Goal: Information Seeking & Learning: Learn about a topic

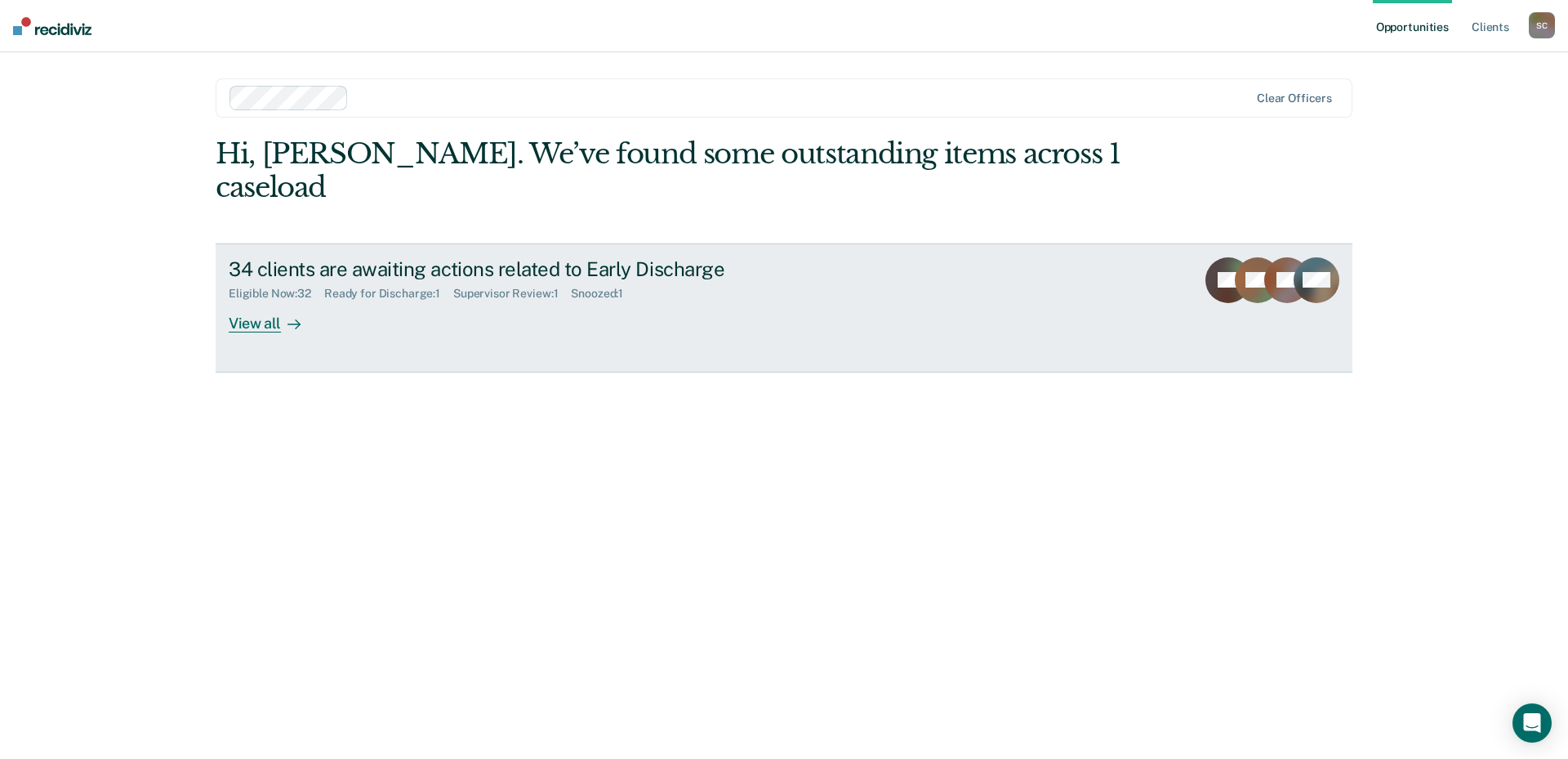
click at [269, 301] on div "View all" at bounding box center [275, 316] width 92 height 32
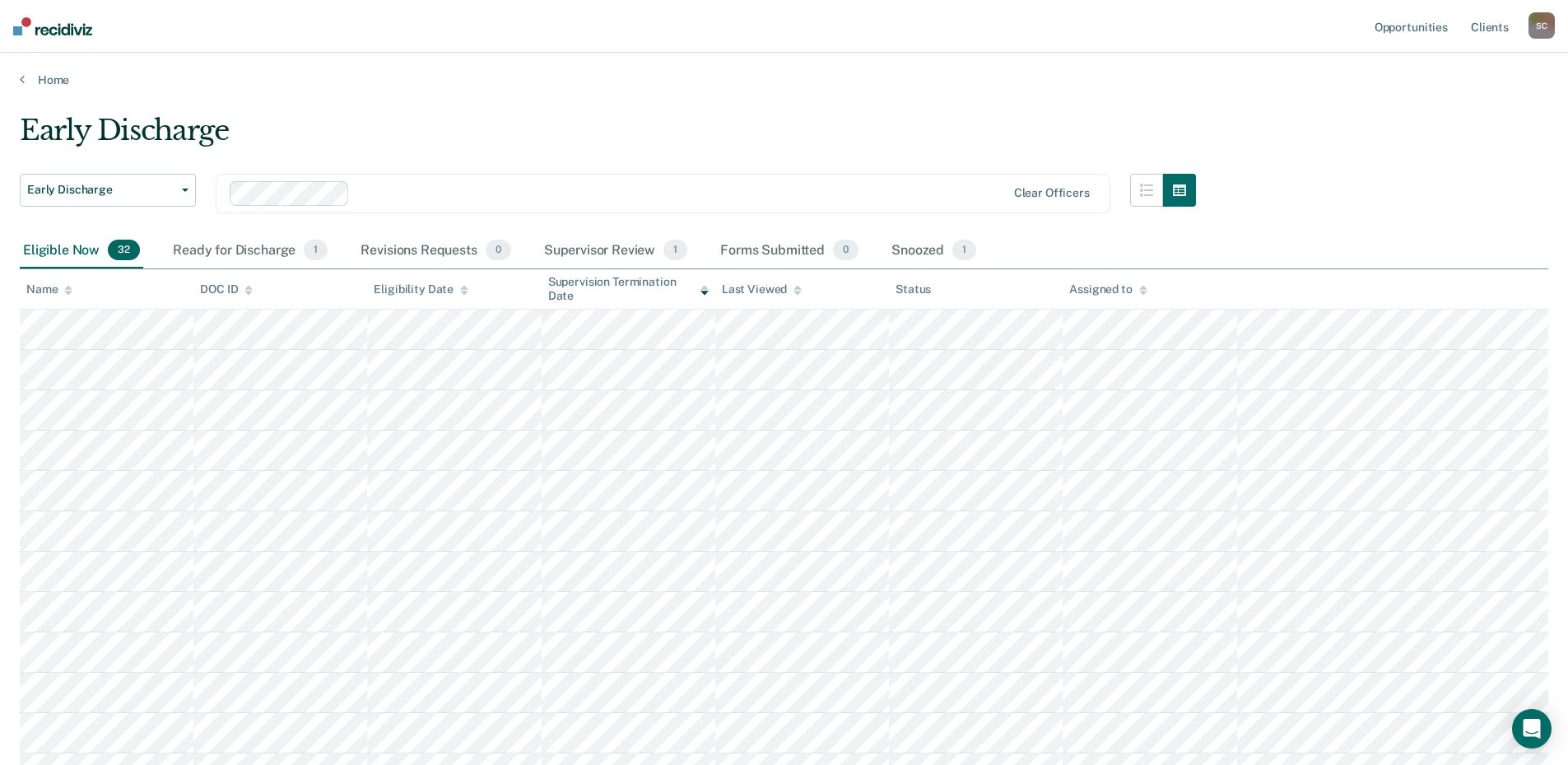
click at [51, 252] on div "Eligible Now 32" at bounding box center [82, 251] width 124 height 37
click at [65, 295] on icon at bounding box center [68, 290] width 8 height 11
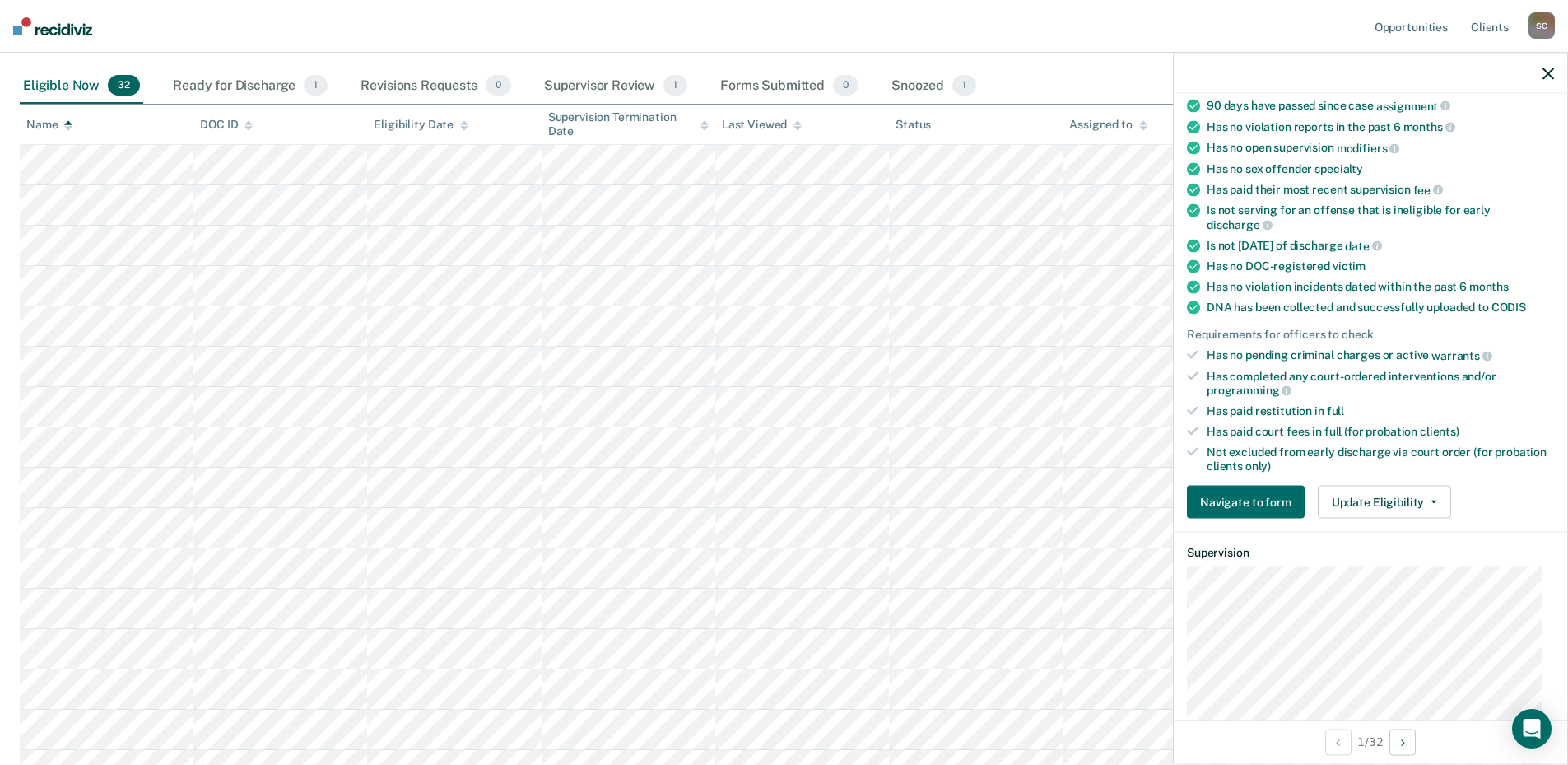
scroll to position [377, 0]
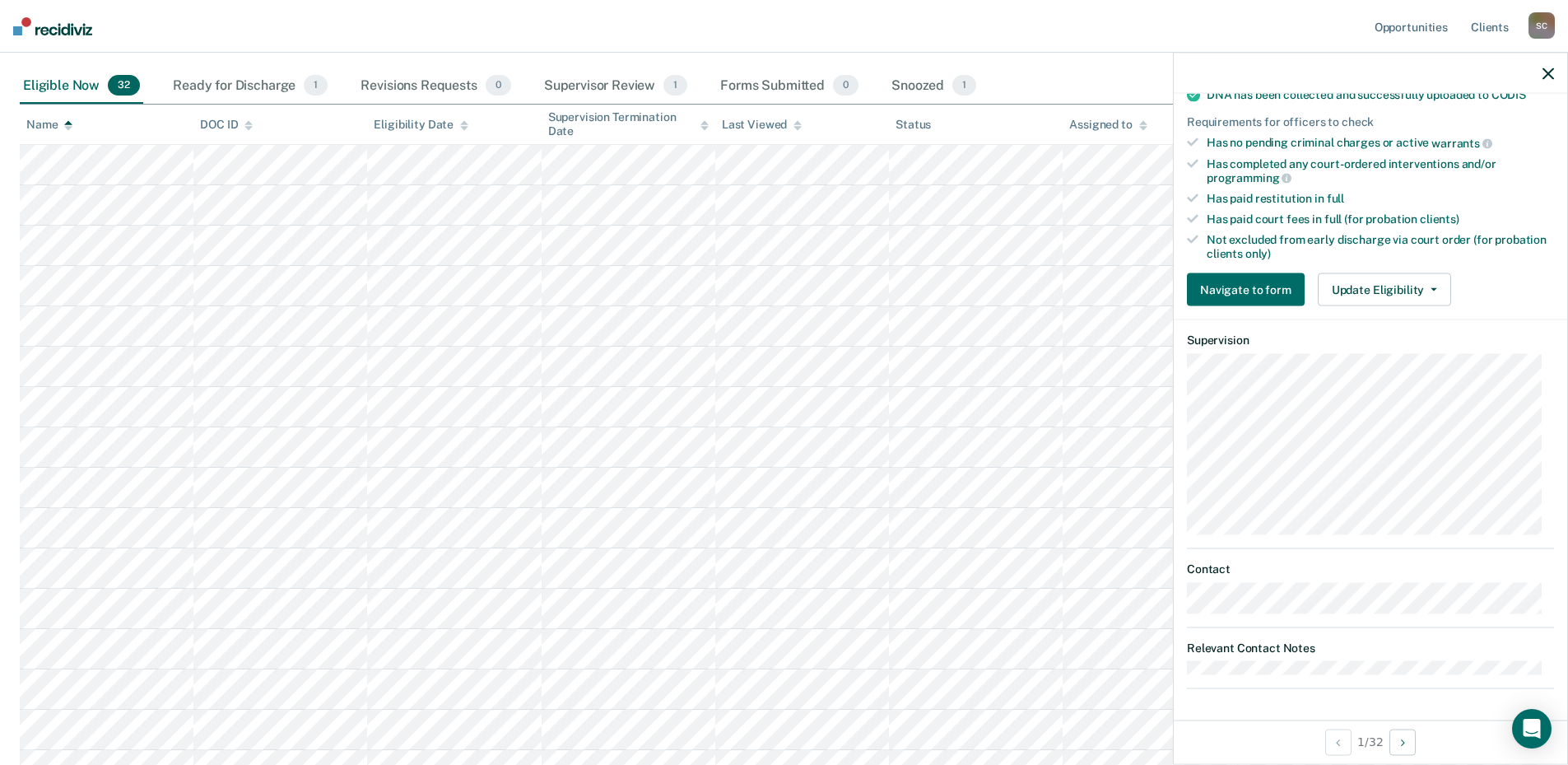
click at [1205, 658] on dl "Relevant Contact Notes" at bounding box center [1370, 658] width 367 height 35
